Goal: Task Accomplishment & Management: Use online tool/utility

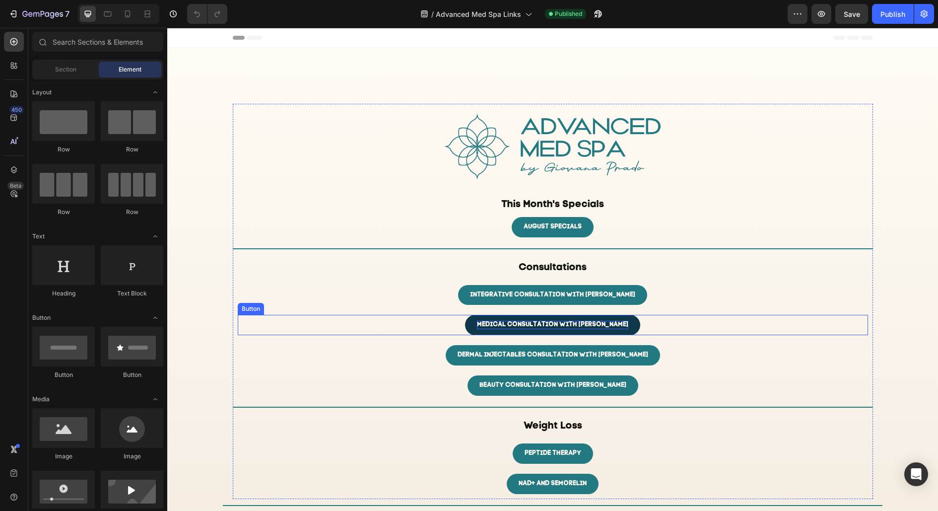
click at [553, 322] on p "MEDICAL CONSULTATION WITH AMIRAH" at bounding box center [552, 325] width 151 height 8
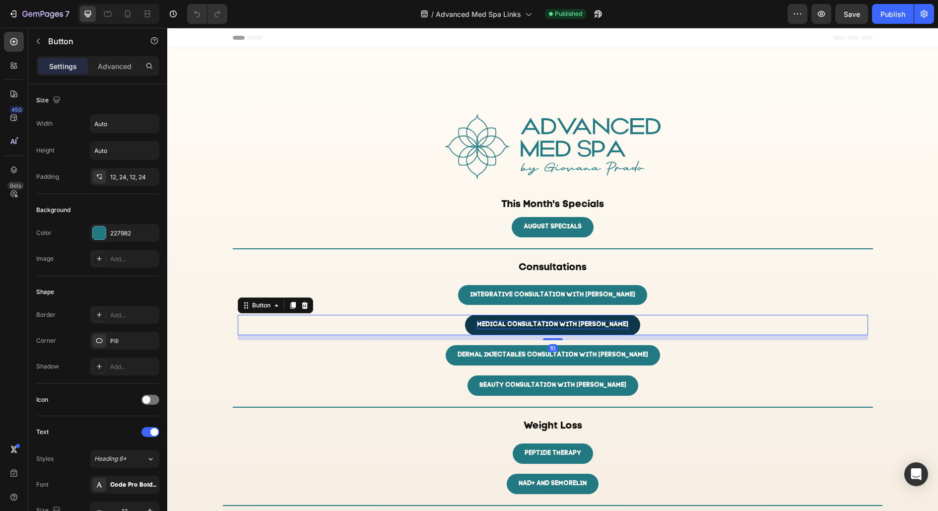
click at [553, 322] on p "MEDICAL CONSULTATION WITH AMIRAH" at bounding box center [552, 325] width 151 height 8
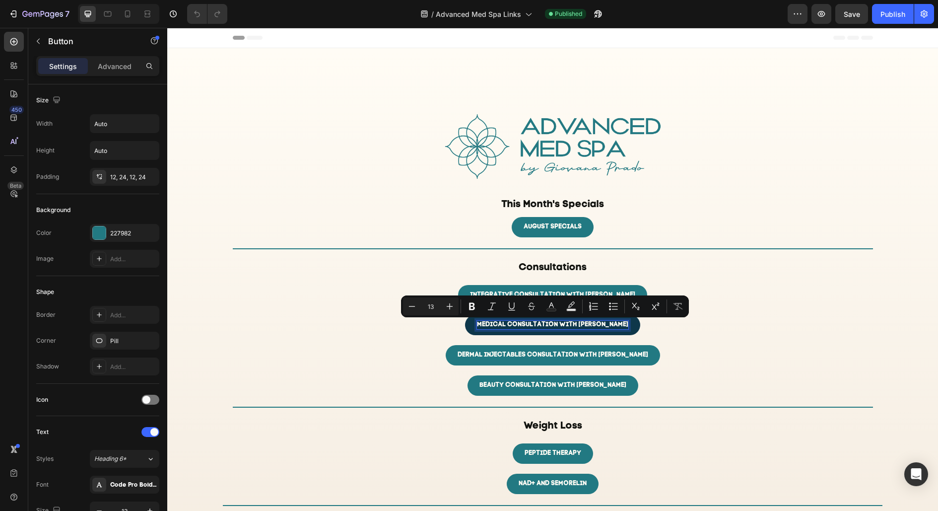
click at [601, 325] on p "MEDICAL CONSULTATION WITH AMIRAH" at bounding box center [552, 325] width 151 height 8
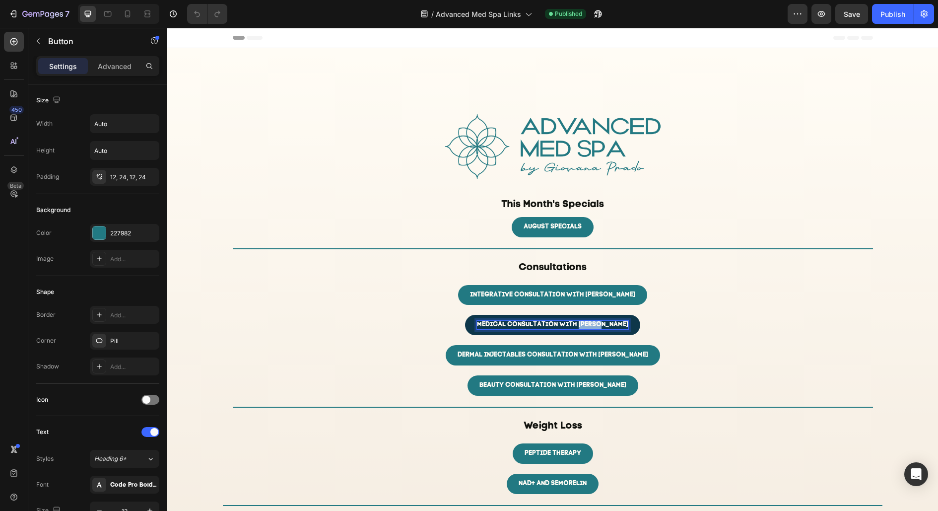
click at [601, 325] on p "MEDICAL CONSULTATION WITH AMIRAH" at bounding box center [552, 325] width 151 height 8
click at [695, 321] on div "MEDICAL CONSULTATION Button 10" at bounding box center [553, 325] width 630 height 20
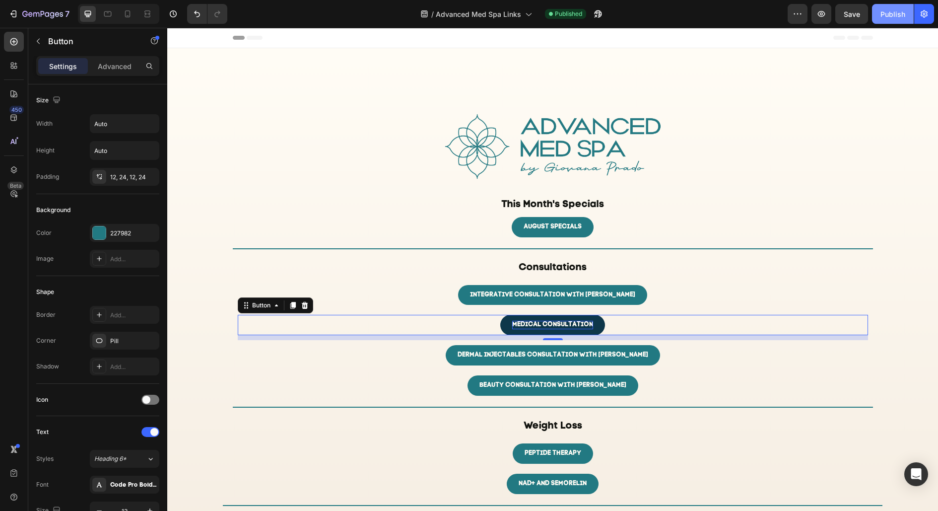
click at [897, 18] on div "Publish" at bounding box center [892, 14] width 25 height 10
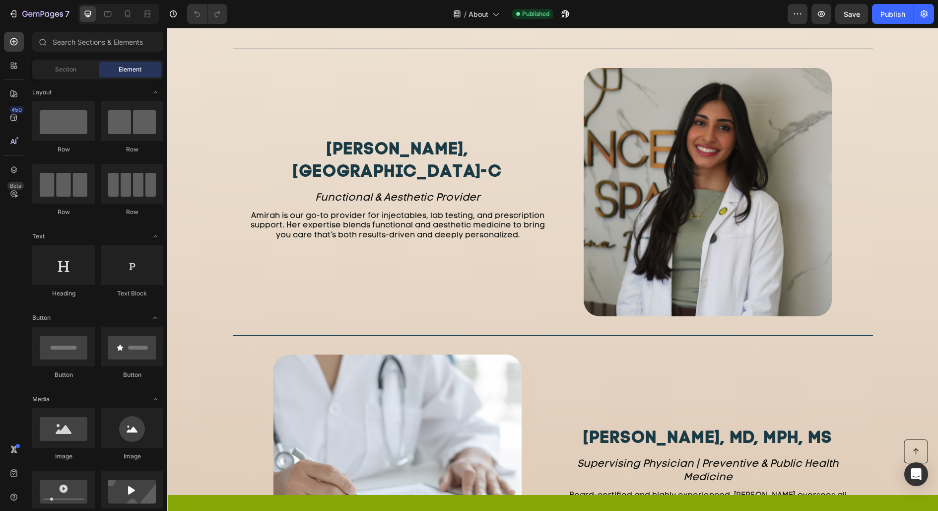
scroll to position [1447, 0]
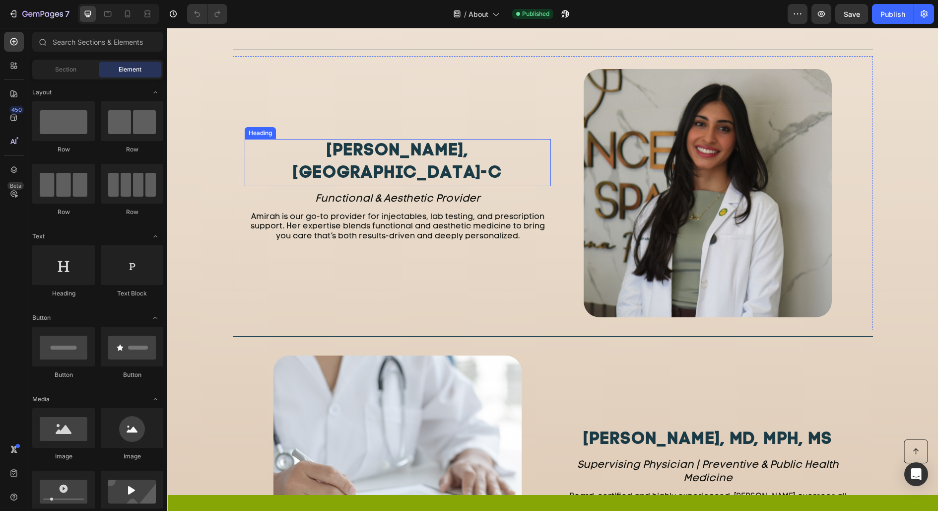
click at [436, 156] on h2 "[PERSON_NAME], [GEOGRAPHIC_DATA]-C" at bounding box center [398, 162] width 306 height 47
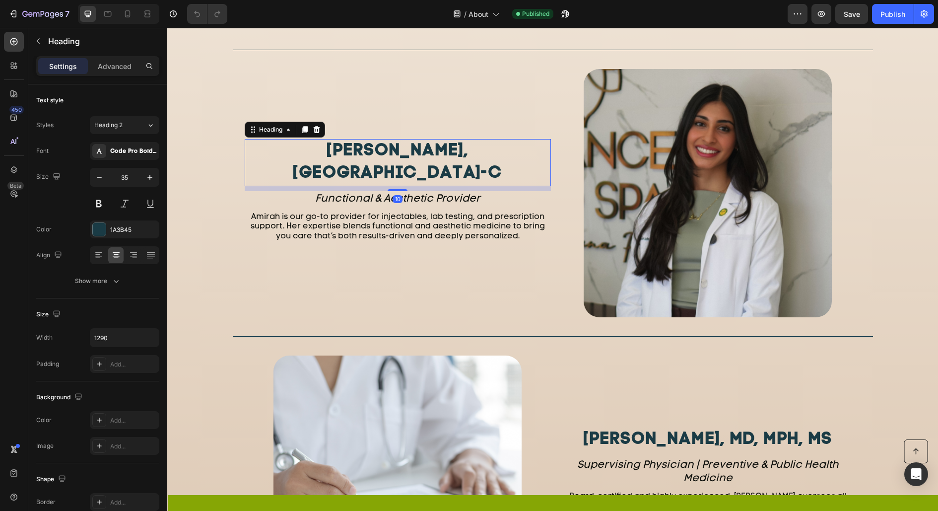
click at [436, 156] on h2 "[PERSON_NAME], [GEOGRAPHIC_DATA]-C" at bounding box center [398, 162] width 306 height 47
click at [436, 156] on p "[PERSON_NAME], [GEOGRAPHIC_DATA]-C" at bounding box center [398, 162] width 304 height 45
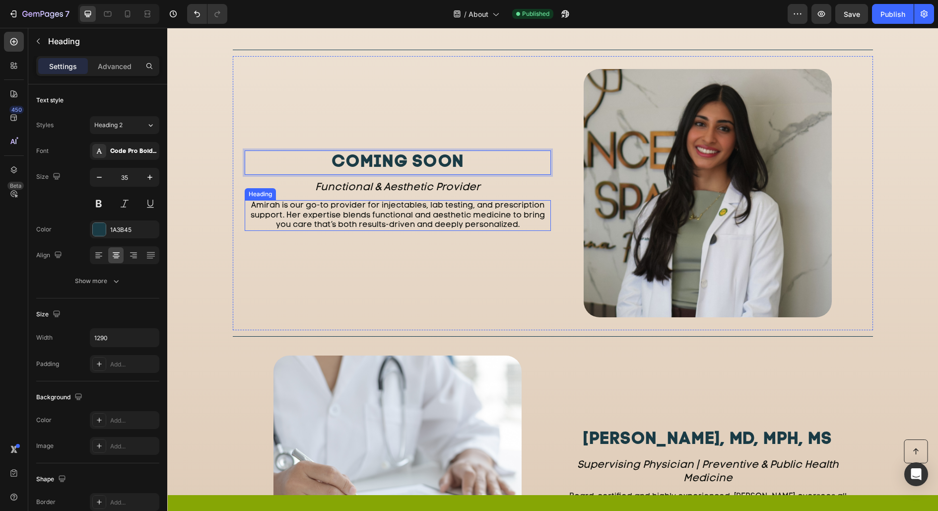
click at [411, 215] on h2 "Amirah is our go-to provider for injectables, lab testing, and prescription sup…" at bounding box center [398, 215] width 306 height 31
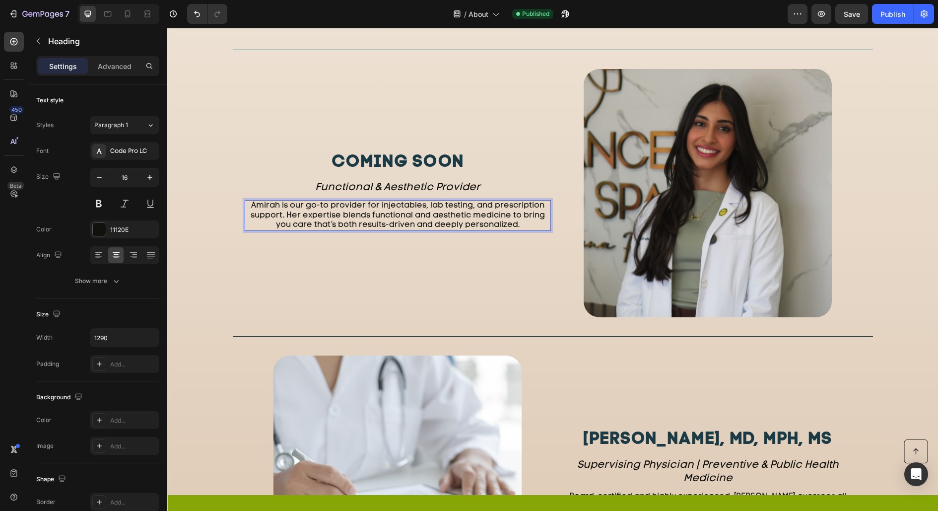
click at [411, 215] on h2 "Amirah is our go-to provider for injectables, lab testing, and prescription sup…" at bounding box center [398, 215] width 306 height 31
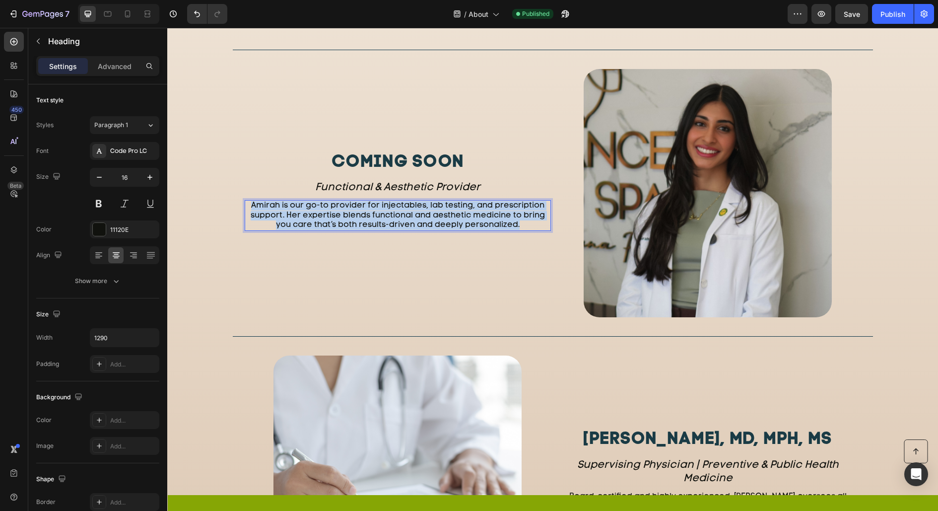
click at [411, 215] on p "Amirah is our go-to provider for injectables, lab testing, and prescription sup…" at bounding box center [398, 215] width 304 height 29
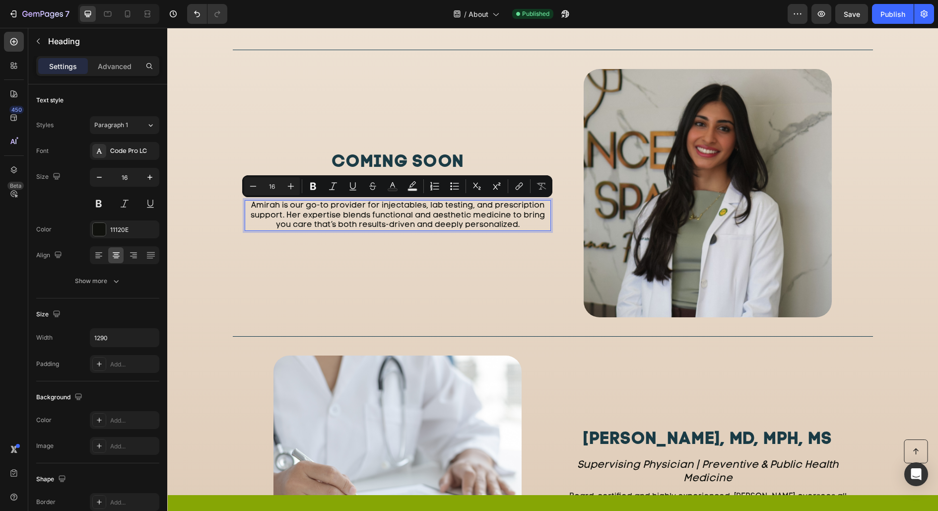
scroll to position [1456, 0]
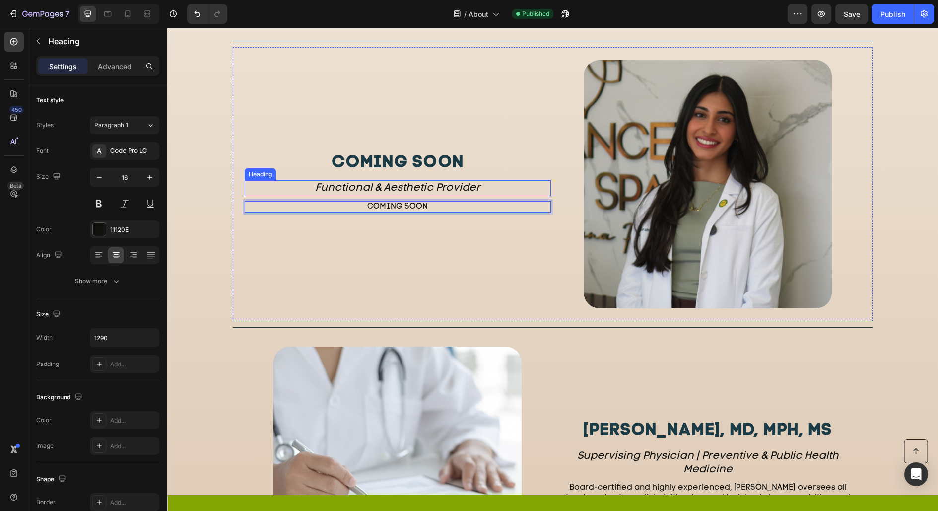
click at [393, 186] on icon "Functional & Aesthetic Provider" at bounding box center [397, 188] width 165 height 10
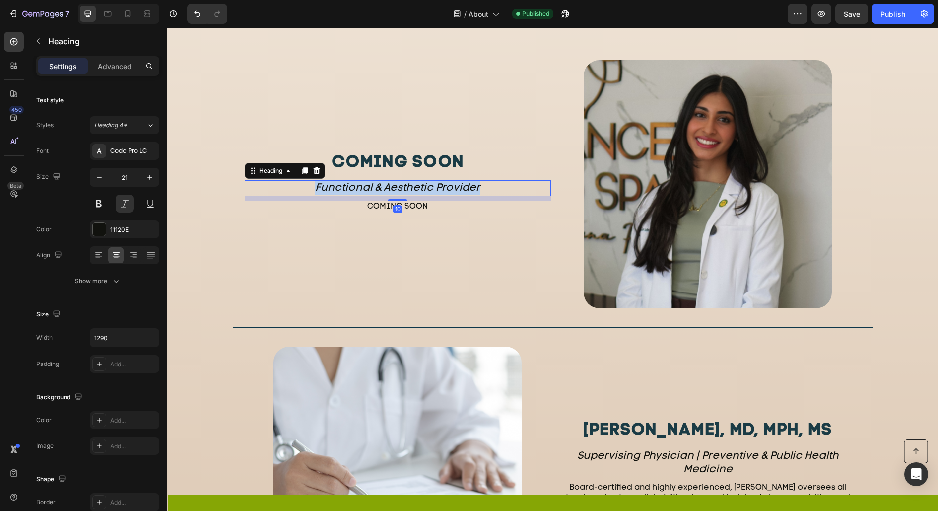
click at [393, 186] on icon "Functional & Aesthetic Provider" at bounding box center [397, 188] width 165 height 10
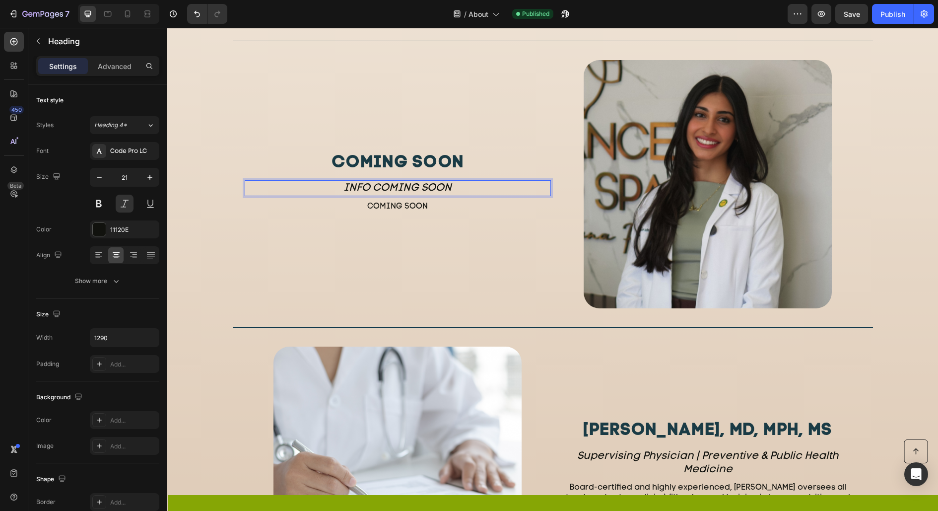
click at [474, 262] on div "COMING SOON Heading INFO COMING SOON Heading 10 COMING SOON Heading" at bounding box center [398, 184] width 306 height 250
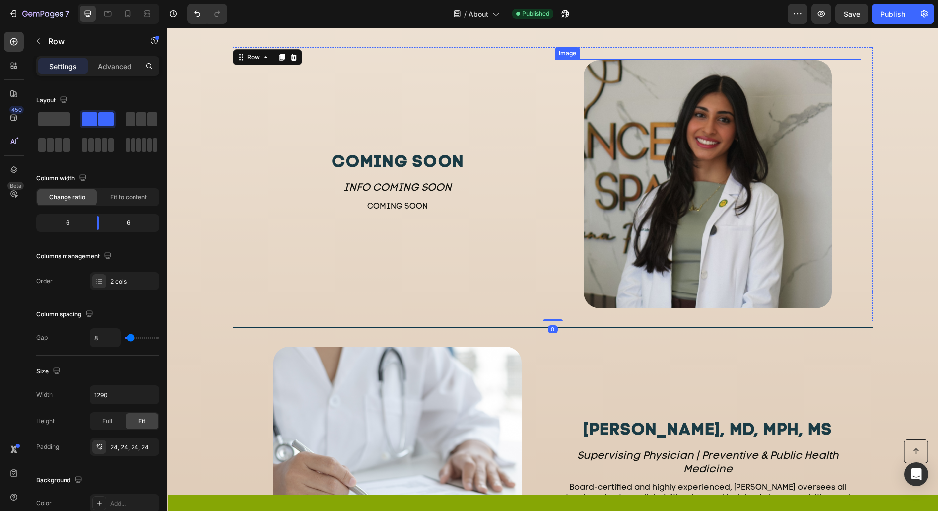
click at [620, 163] on img at bounding box center [708, 184] width 248 height 248
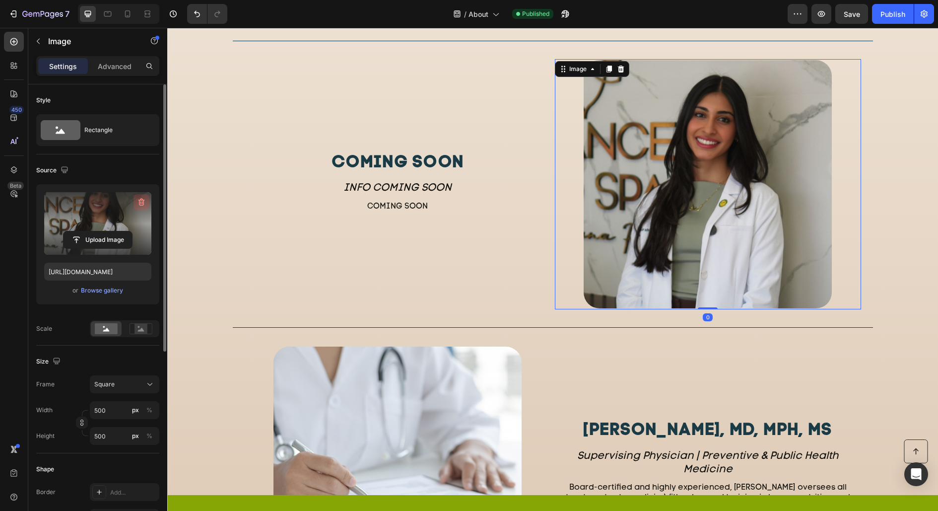
click at [138, 205] on icon "button" at bounding box center [141, 202] width 10 height 10
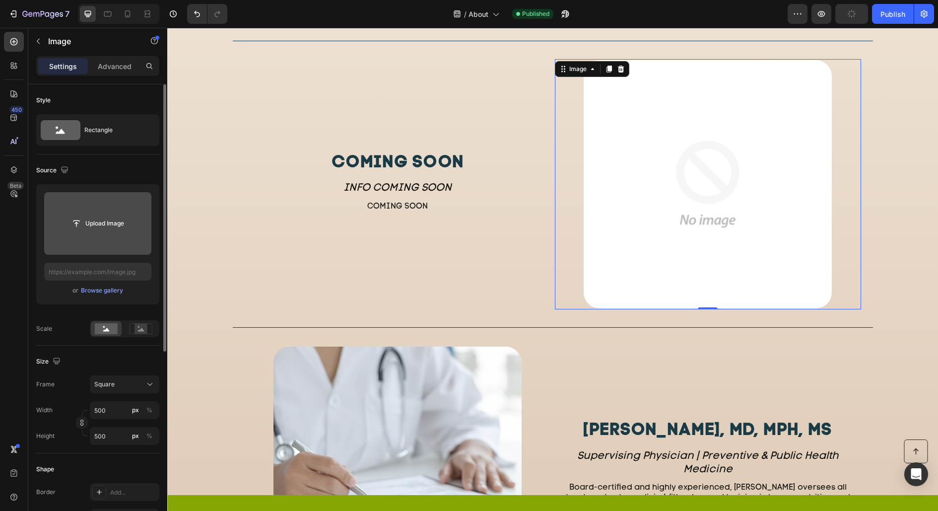
click at [115, 223] on input "file" at bounding box center [98, 223] width 68 height 17
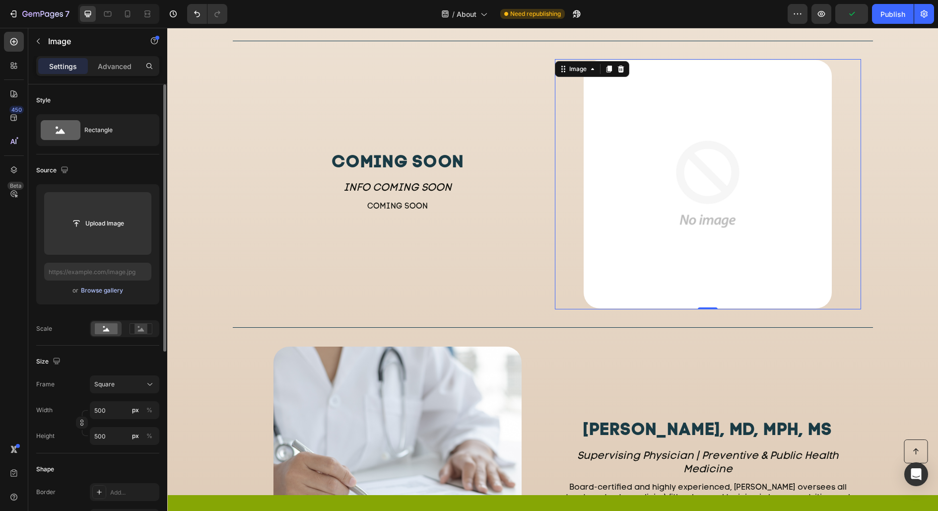
click at [90, 293] on div "Browse gallery" at bounding box center [102, 290] width 42 height 9
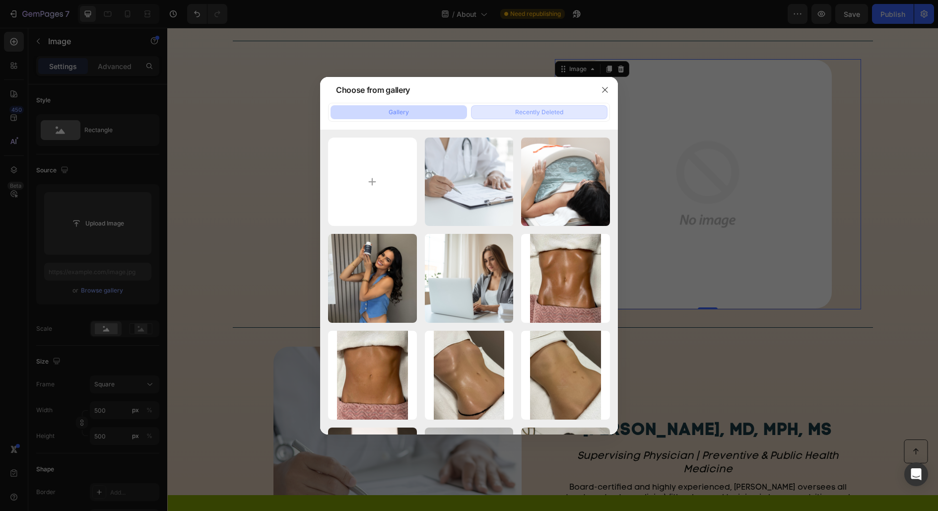
click at [525, 116] on div "Recently Deleted" at bounding box center [539, 112] width 48 height 9
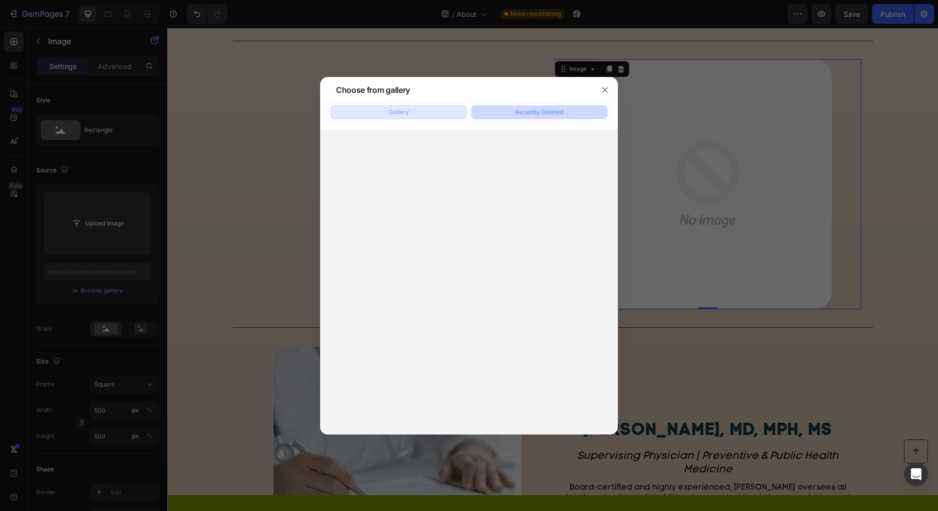
click at [424, 109] on button "Gallery" at bounding box center [399, 112] width 136 height 14
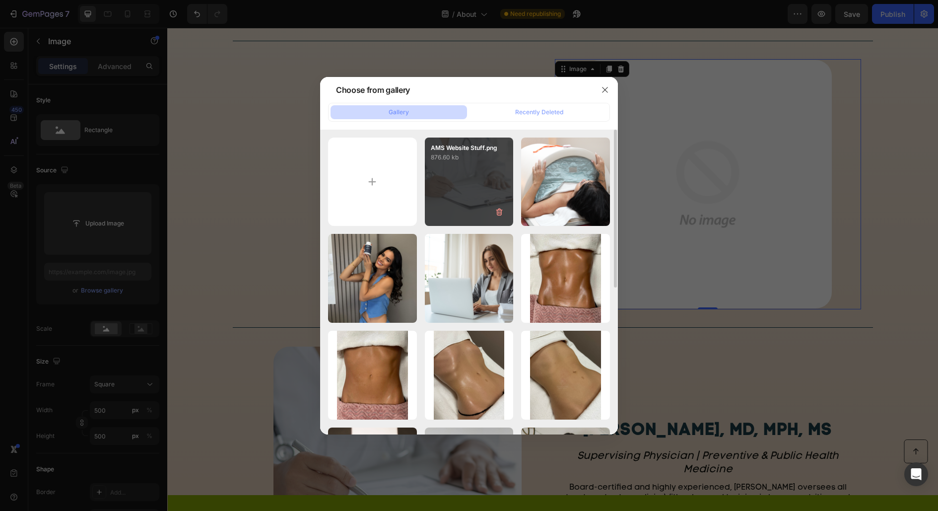
click at [442, 175] on div "AMS Website Stuff.png 876.60 kb" at bounding box center [469, 181] width 89 height 89
type input "https://cdn.shopify.com/s/files/1/0926/8926/9019/files/gempages_565836495026389…"
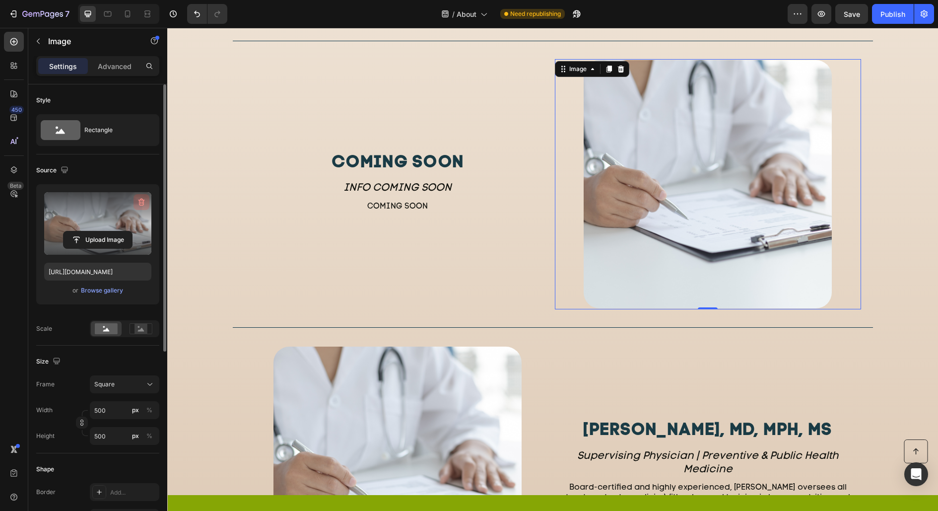
click at [144, 206] on icon "button" at bounding box center [141, 202] width 10 height 10
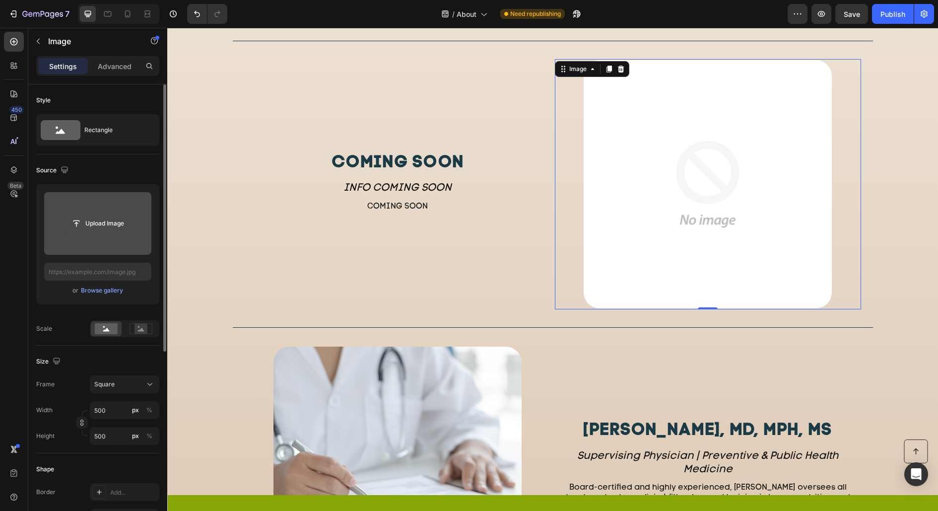
click at [116, 223] on input "file" at bounding box center [98, 223] width 68 height 17
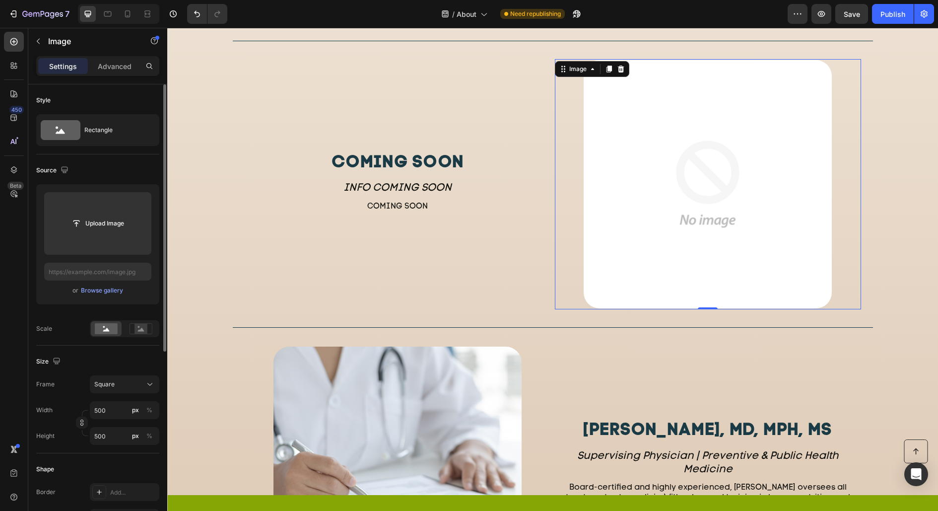
click at [79, 294] on div "or Browse gallery" at bounding box center [97, 290] width 107 height 12
click at [99, 286] on div "Browse gallery" at bounding box center [102, 290] width 42 height 9
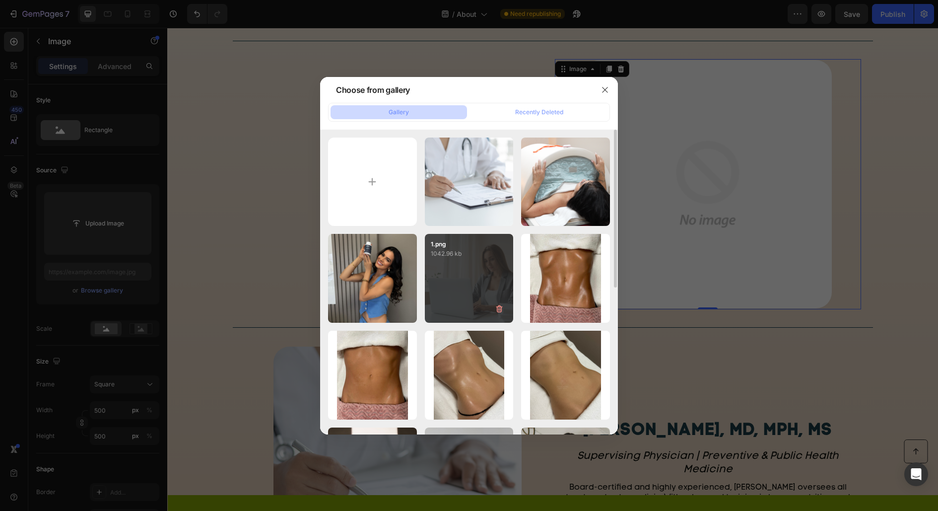
click at [462, 291] on div "1.png 1042.96 kb" at bounding box center [469, 278] width 89 height 89
type input "[URL][DOMAIN_NAME]"
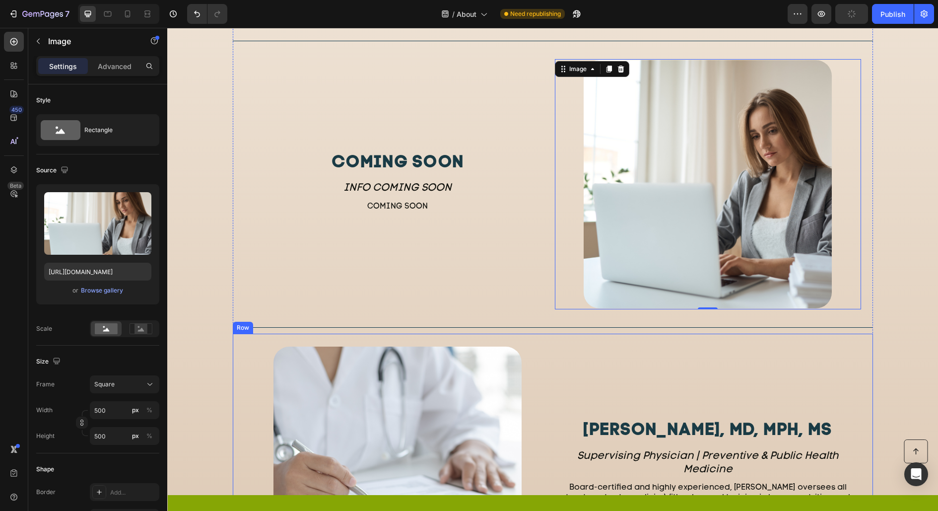
click at [587, 366] on div "Dr. Denise Josey, MD, MPH, MS Heading Supervising Physician | Preventive & Publ…" at bounding box center [708, 472] width 306 height 255
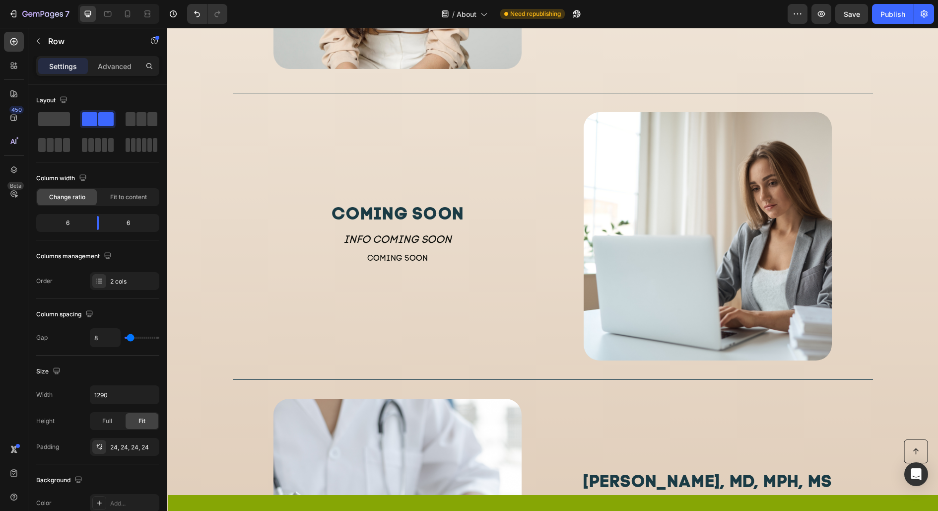
scroll to position [1405, 0]
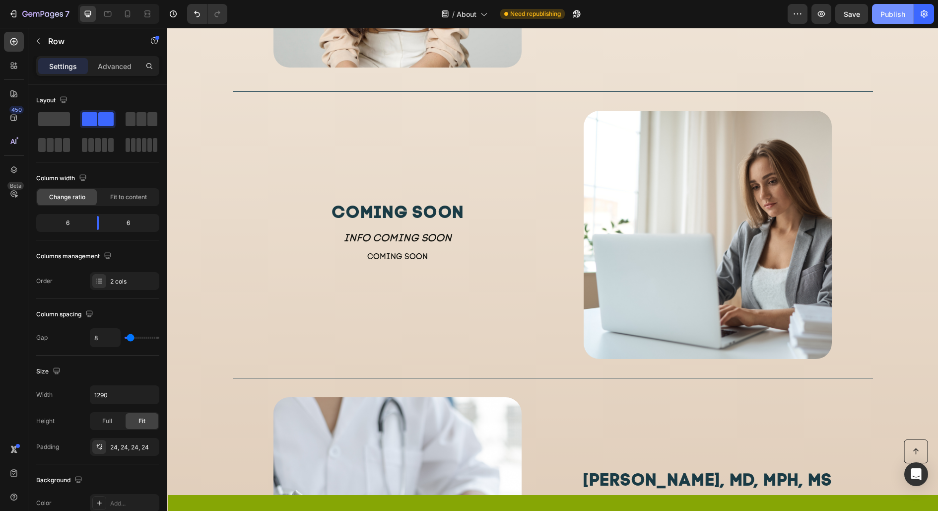
click at [889, 19] on div "Publish" at bounding box center [892, 14] width 25 height 10
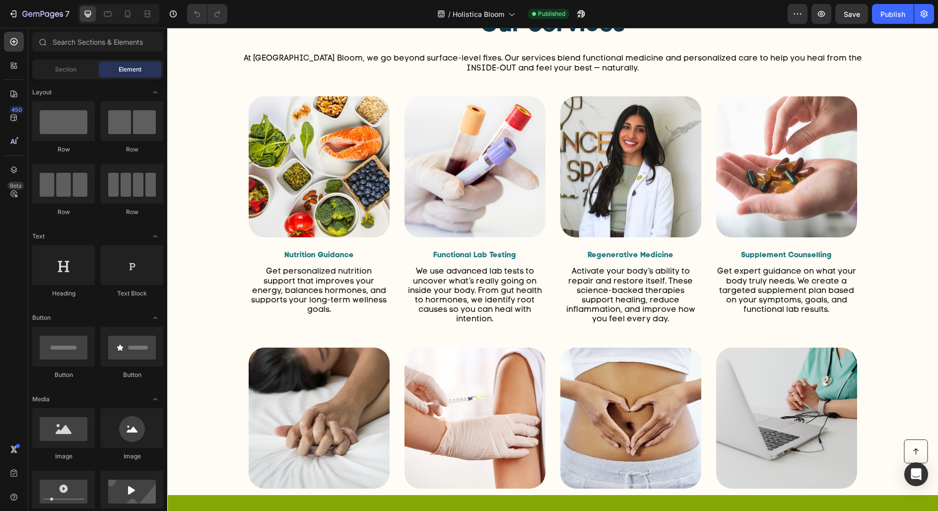
scroll to position [402, 0]
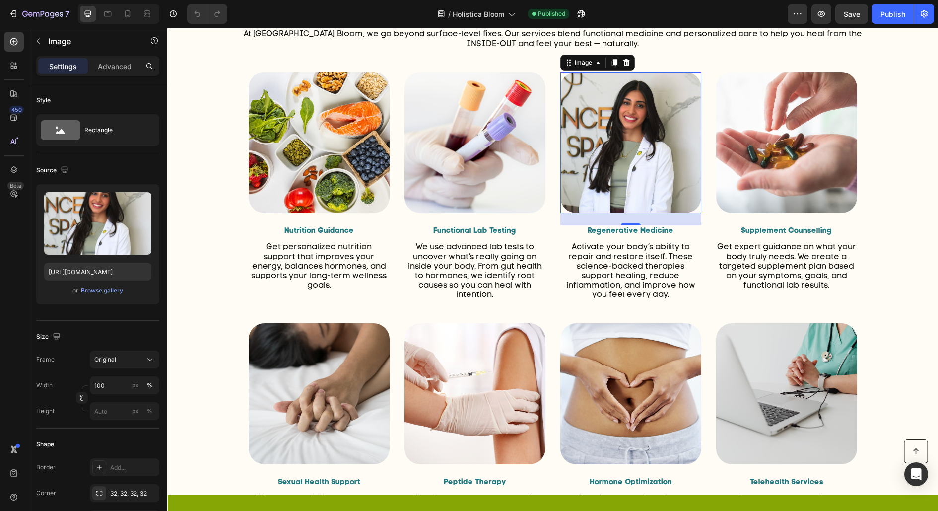
click at [634, 142] on img at bounding box center [630, 142] width 141 height 141
click at [109, 297] on div "Upload Image https://cdn.shopify.com/s/files/1/0926/8926/9019/files/gempages_56…" at bounding box center [97, 244] width 123 height 120
click at [112, 292] on div "Browse gallery" at bounding box center [102, 290] width 42 height 9
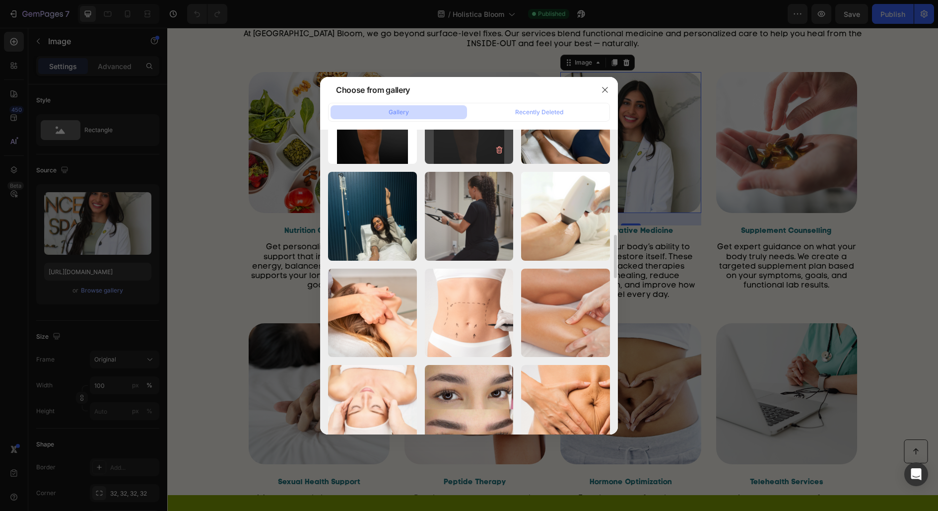
scroll to position [0, 0]
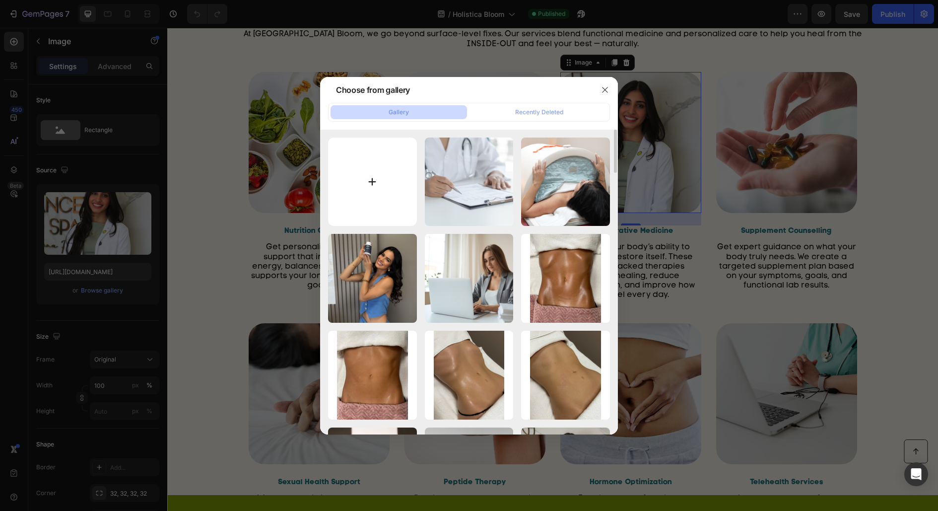
click at [387, 170] on input "file" at bounding box center [372, 181] width 89 height 89
type input "C:\fakepath\AMS Website Stuff.png"
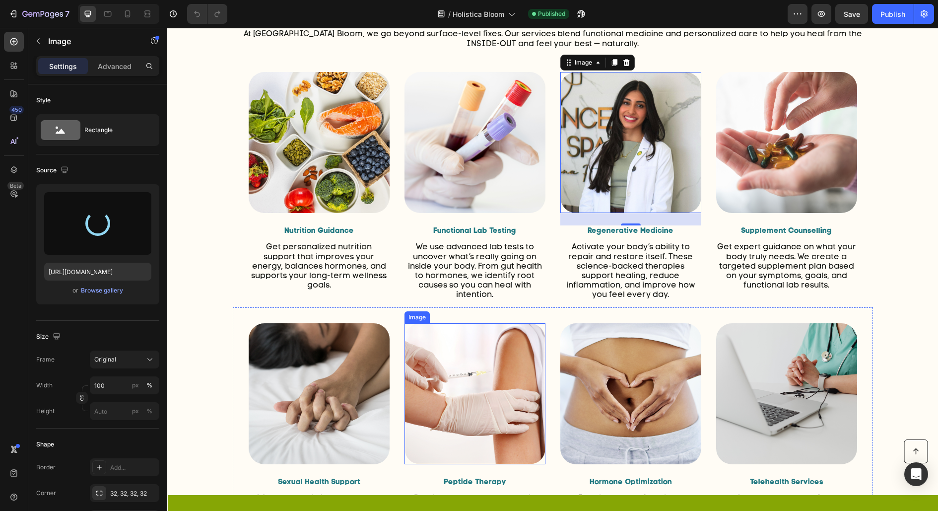
type input "https://cdn.shopify.com/s/files/1/0926/8926/9019/files/gempages_565836495026389…"
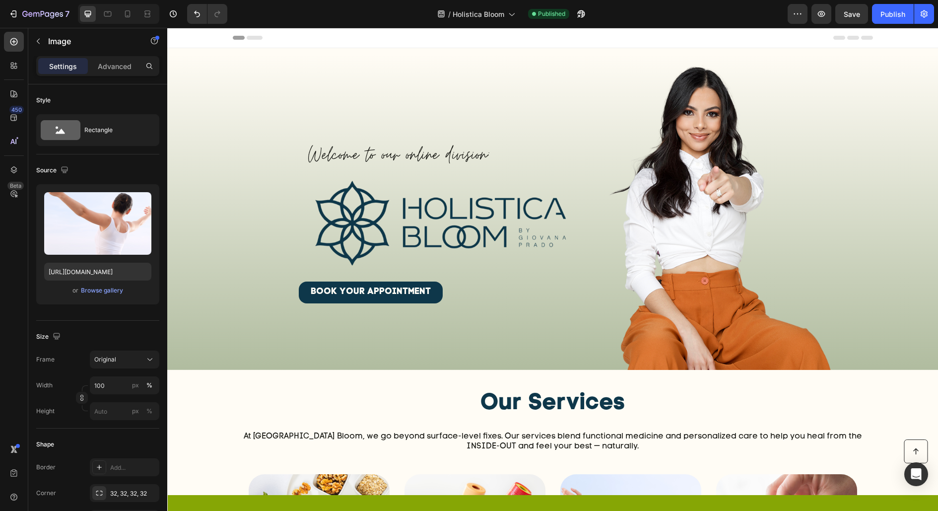
click at [894, 3] on div "7 Version history / Holistica Bloom Published Preview Save Publish" at bounding box center [469, 14] width 938 height 28
click at [897, 16] on div "Publish" at bounding box center [892, 14] width 25 height 10
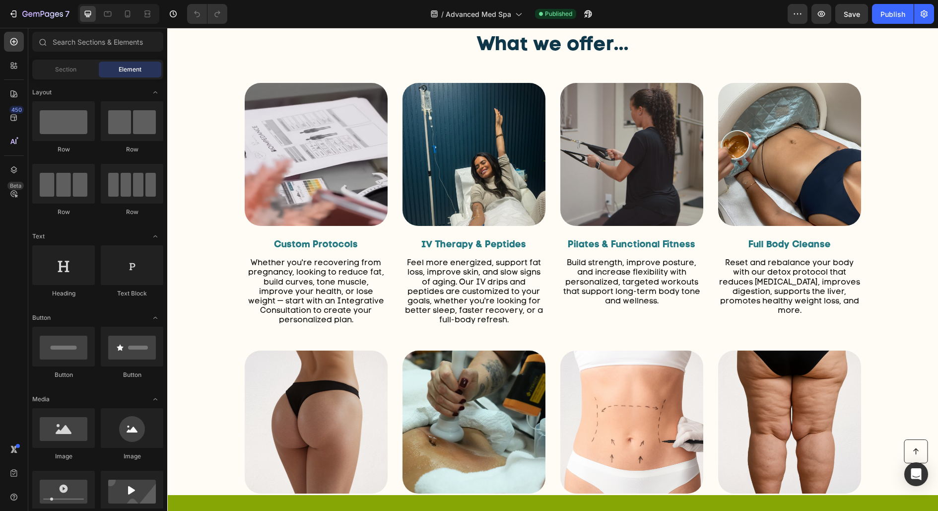
scroll to position [797, 0]
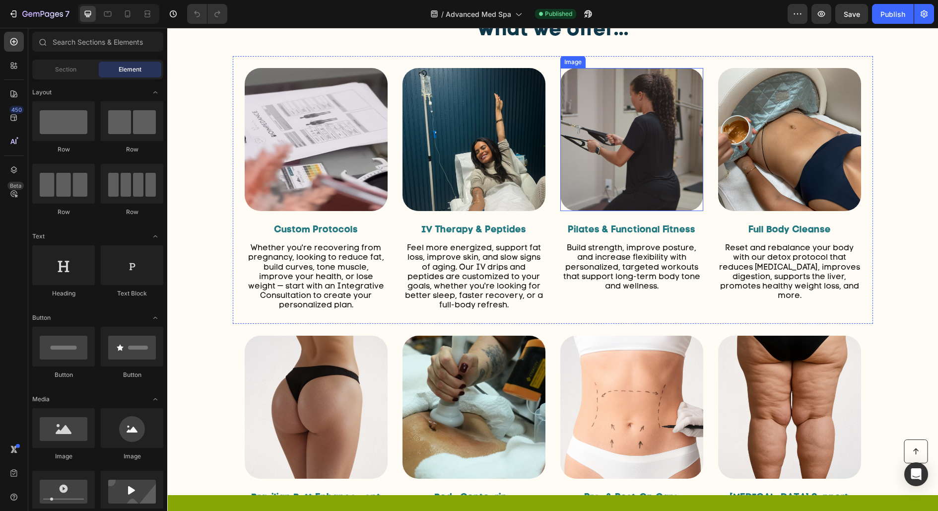
click at [613, 149] on img at bounding box center [631, 139] width 143 height 143
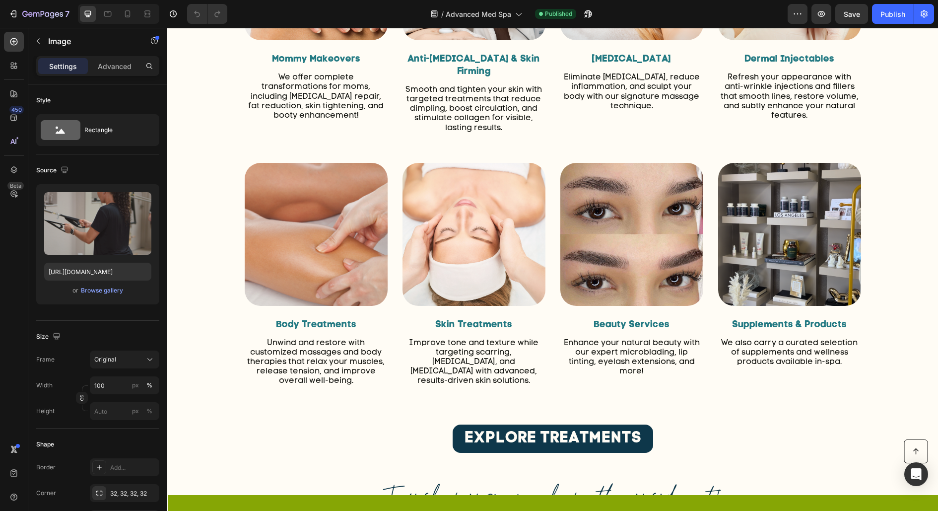
scroll to position [0, 0]
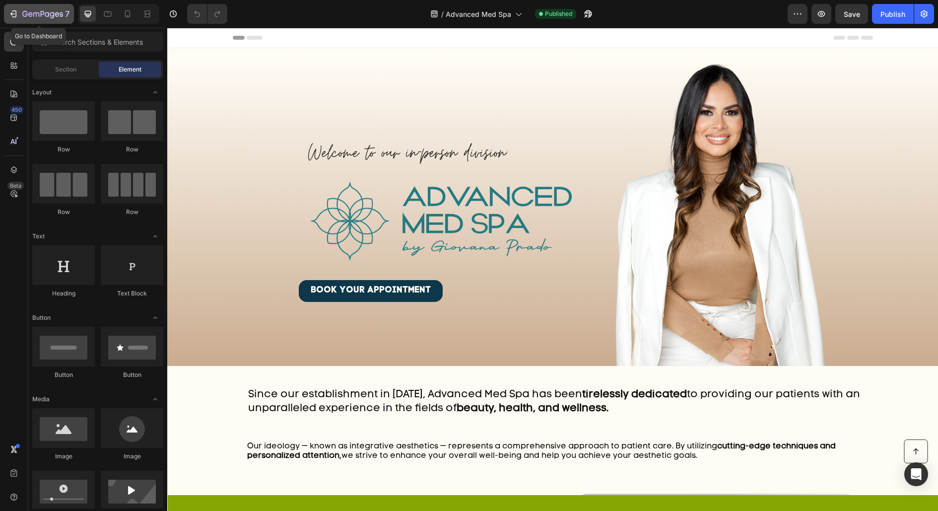
click at [32, 18] on icon "button" at bounding box center [42, 14] width 41 height 8
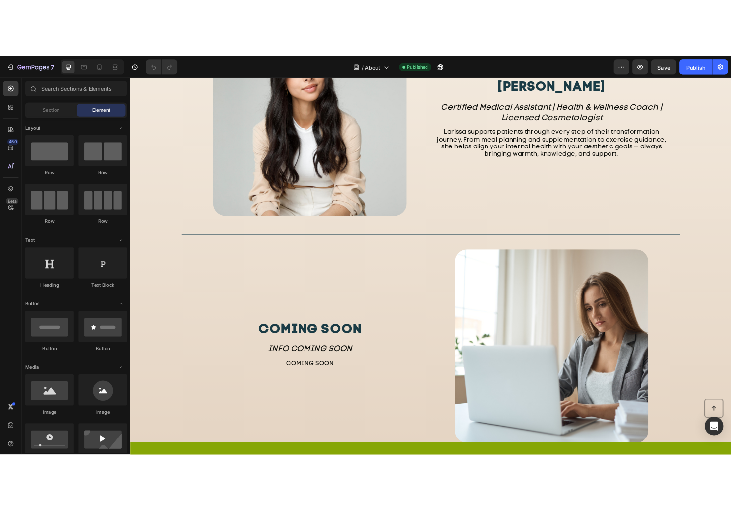
scroll to position [1272, 0]
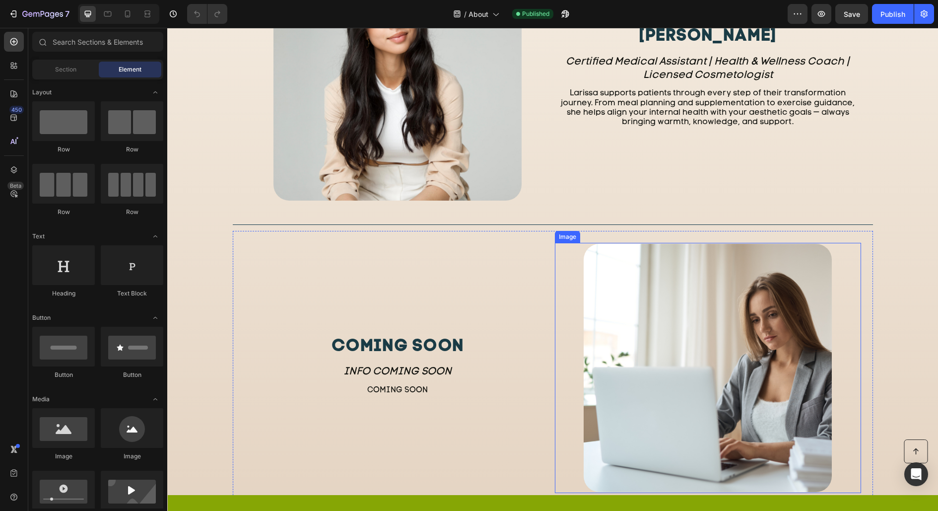
click at [775, 388] on img at bounding box center [708, 368] width 248 height 248
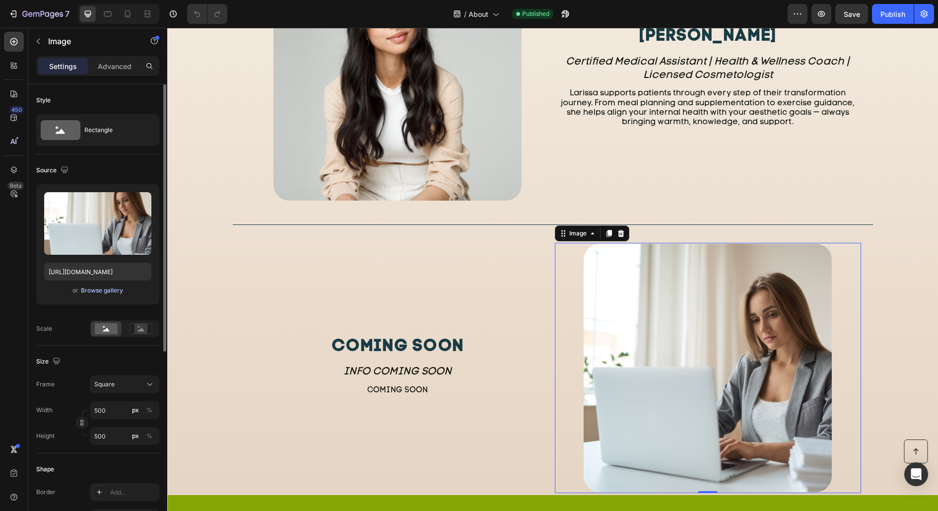
click at [103, 287] on div "Browse gallery" at bounding box center [102, 290] width 42 height 9
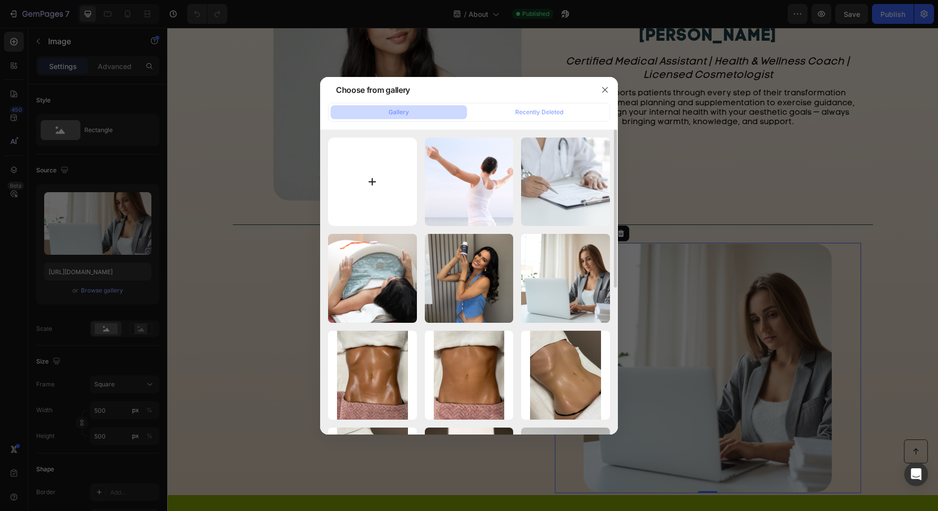
click at [353, 162] on input "file" at bounding box center [372, 181] width 89 height 89
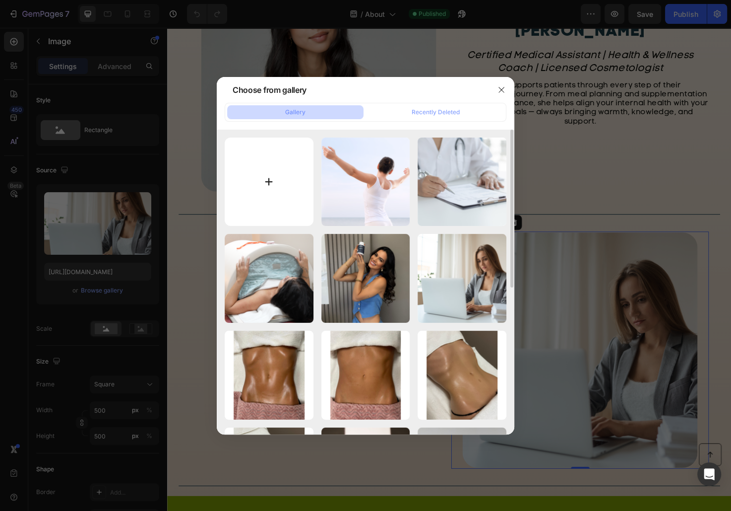
click at [270, 149] on input "file" at bounding box center [269, 181] width 89 height 89
type input "C:\fakepath\AMS Website Stuff.png"
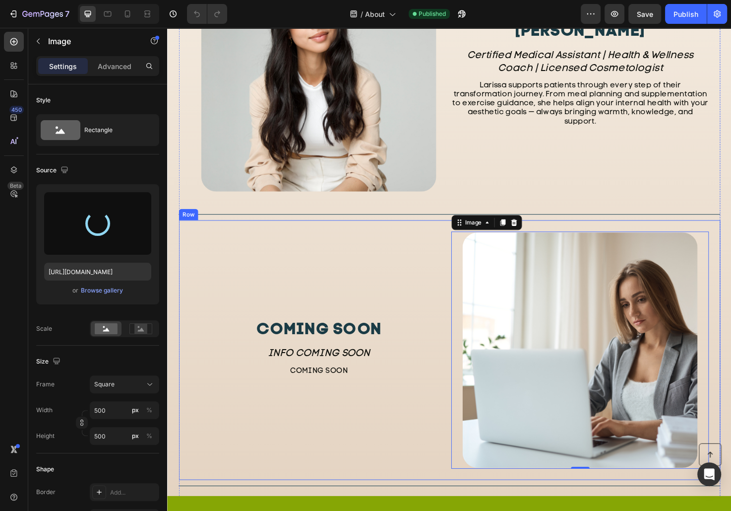
type input "[URL][DOMAIN_NAME]"
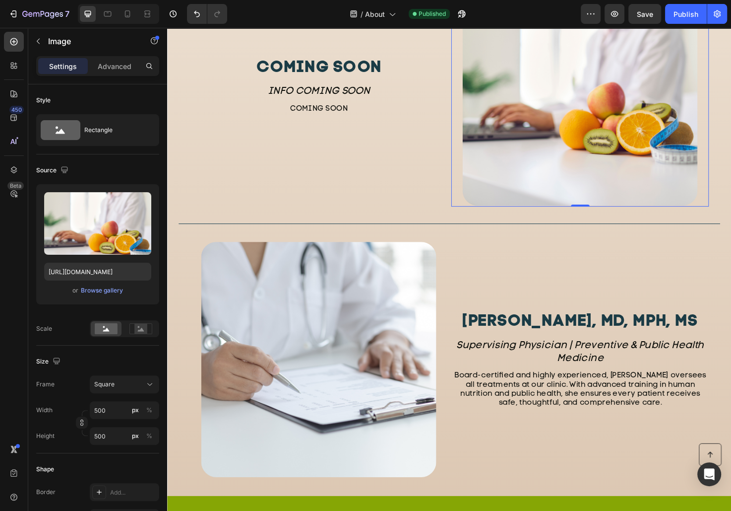
scroll to position [1543, 0]
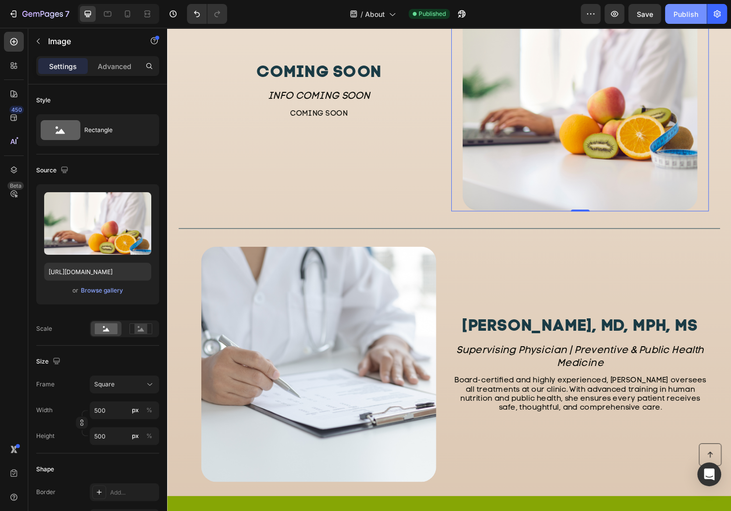
click at [685, 20] on button "Publish" at bounding box center [686, 14] width 42 height 20
